Goal: Book appointment/travel/reservation

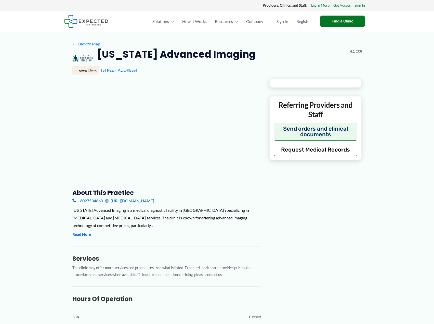
type input "**********"
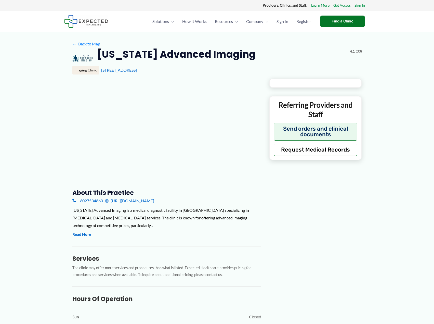
type input "**********"
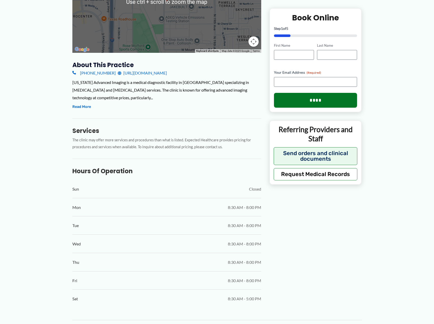
scroll to position [127, 0]
